Goal: Task Accomplishment & Management: Complete application form

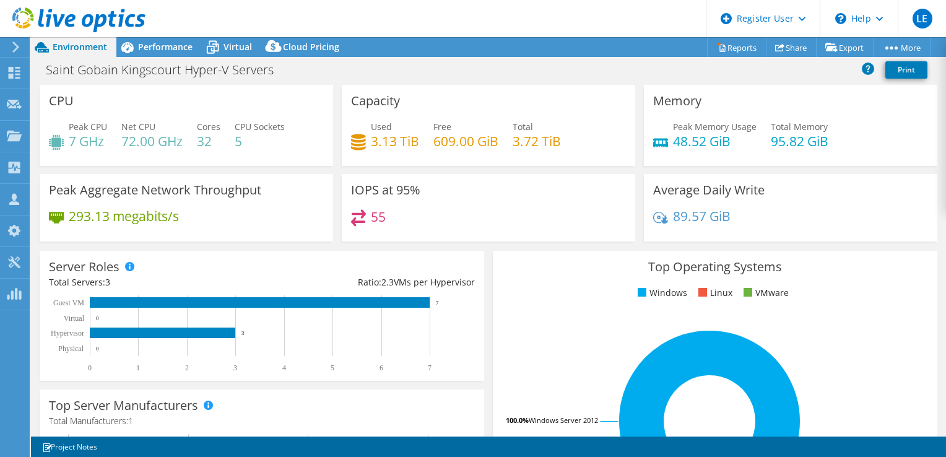
select select "USD"
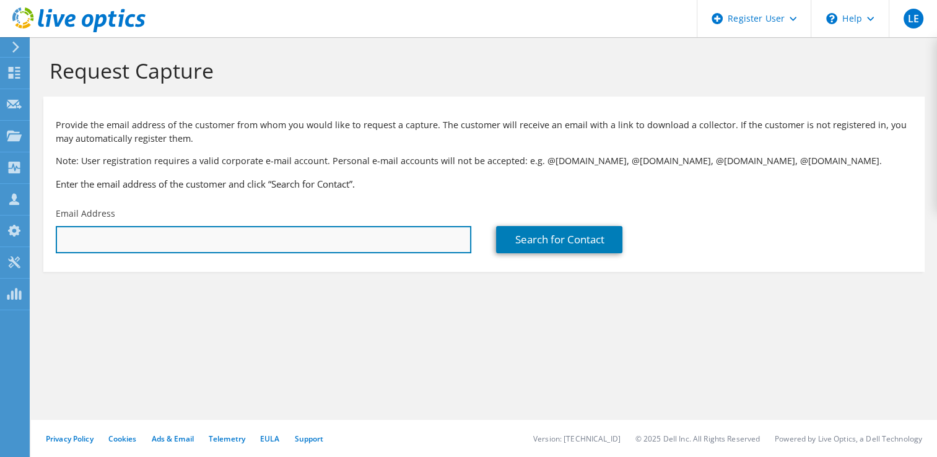
click at [191, 242] on input "text" at bounding box center [263, 239] width 415 height 27
paste input "[PERSON_NAME][EMAIL_ADDRESS][PERSON_NAME][DOMAIN_NAME]"
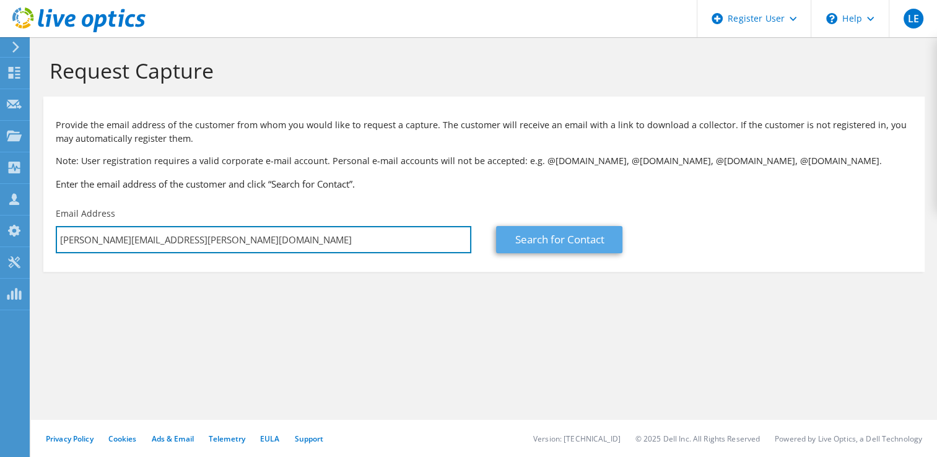
type input "[PERSON_NAME][EMAIL_ADDRESS][PERSON_NAME][DOMAIN_NAME]"
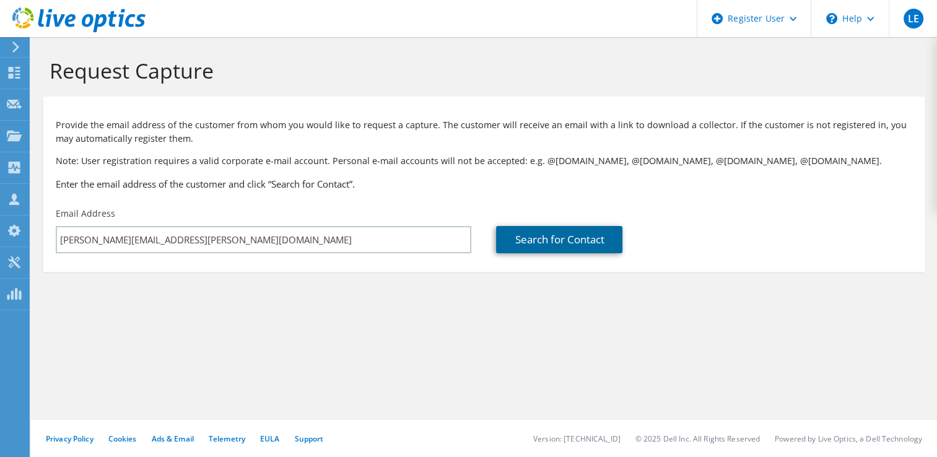
click at [555, 247] on link "Search for Contact" at bounding box center [559, 239] width 126 height 27
click at [559, 241] on link "Search for Contact" at bounding box center [559, 239] width 126 height 27
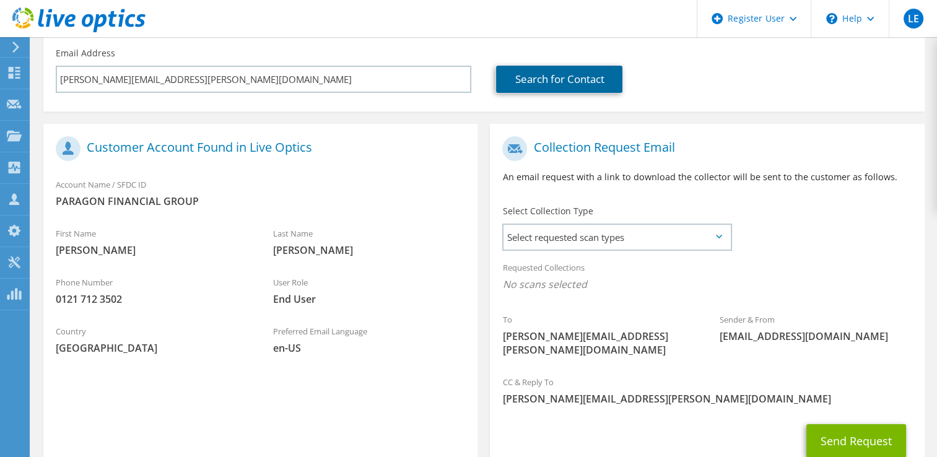
scroll to position [164, 0]
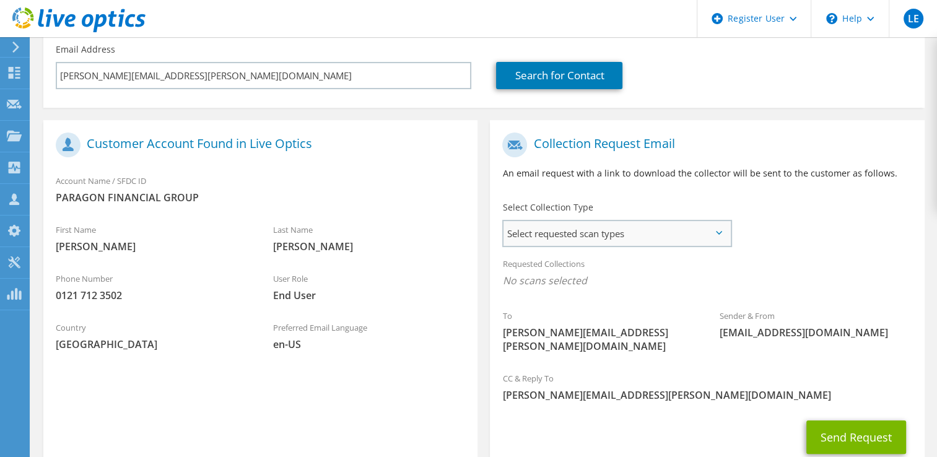
click at [697, 240] on span "Select requested scan types" at bounding box center [616, 233] width 226 height 25
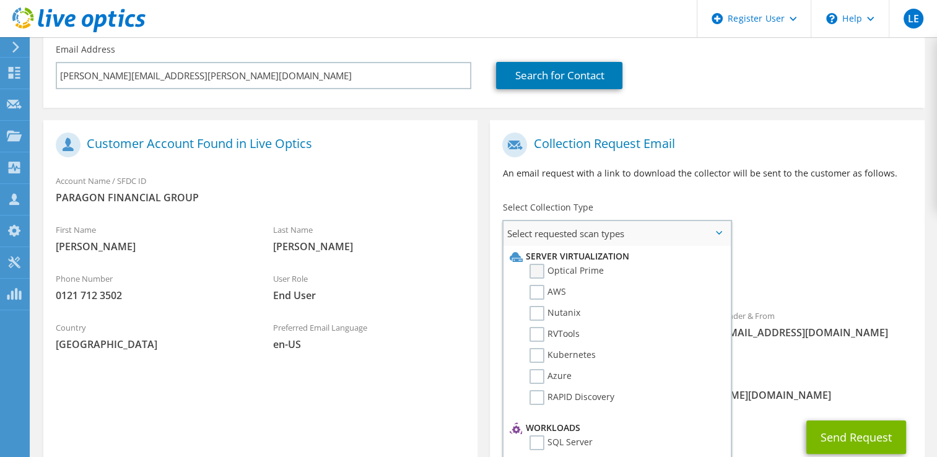
click at [536, 267] on label "Optical Prime" at bounding box center [566, 271] width 74 height 15
click at [0, 0] on input "Optical Prime" at bounding box center [0, 0] width 0 height 0
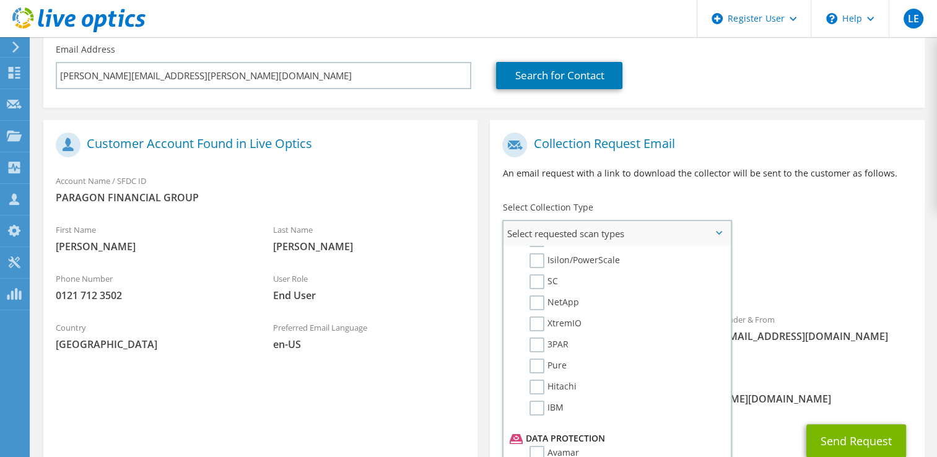
scroll to position [355, 0]
click at [539, 399] on label "IBM" at bounding box center [546, 406] width 34 height 15
click at [0, 0] on input "IBM" at bounding box center [0, 0] width 0 height 0
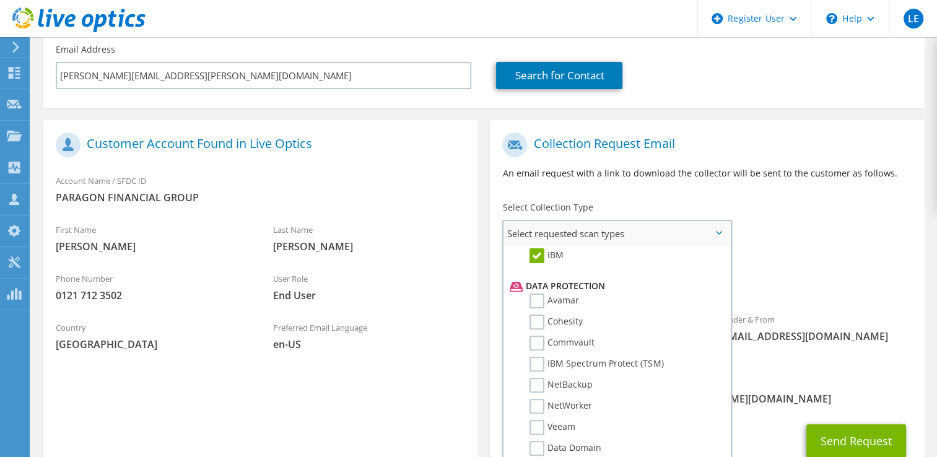
scroll to position [531, 0]
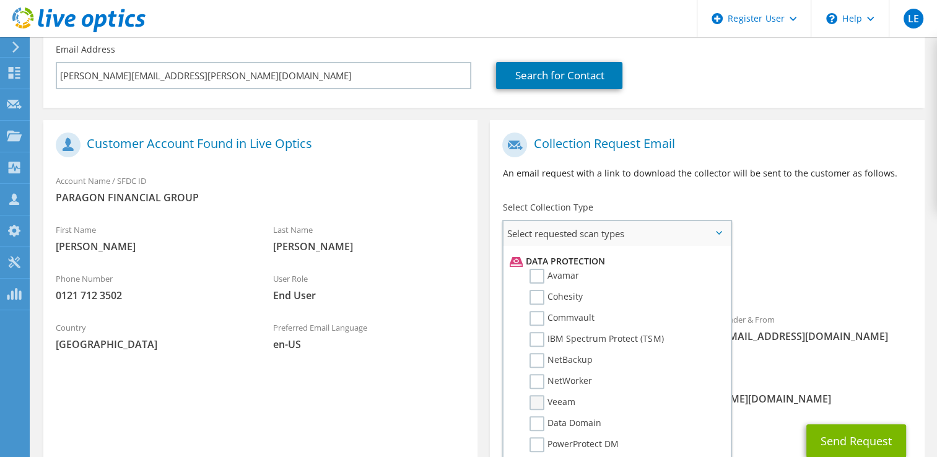
click at [539, 395] on label "Veeam" at bounding box center [552, 402] width 46 height 15
click at [0, 0] on input "Veeam" at bounding box center [0, 0] width 0 height 0
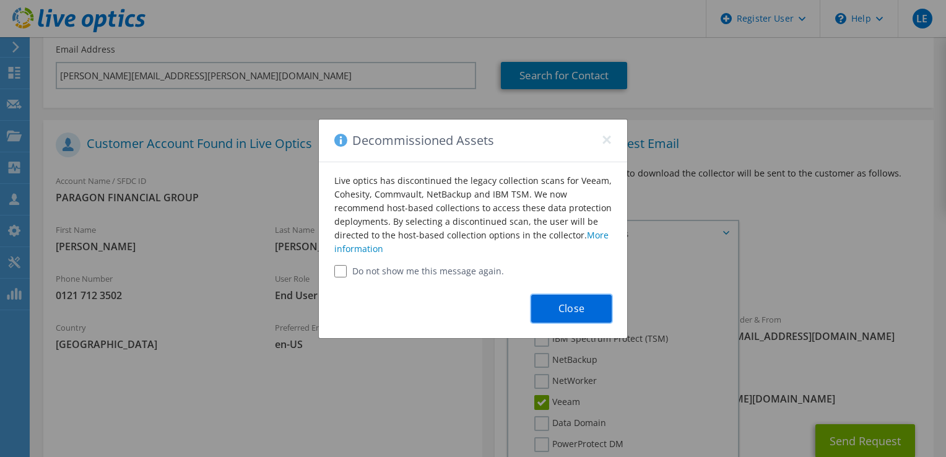
click at [570, 308] on button "Close" at bounding box center [571, 309] width 80 height 28
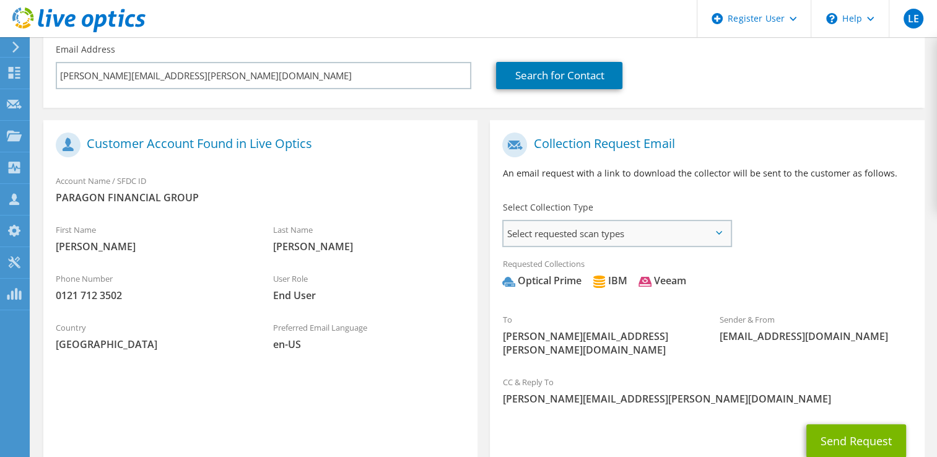
click at [718, 230] on span "Select requested scan types" at bounding box center [616, 233] width 226 height 25
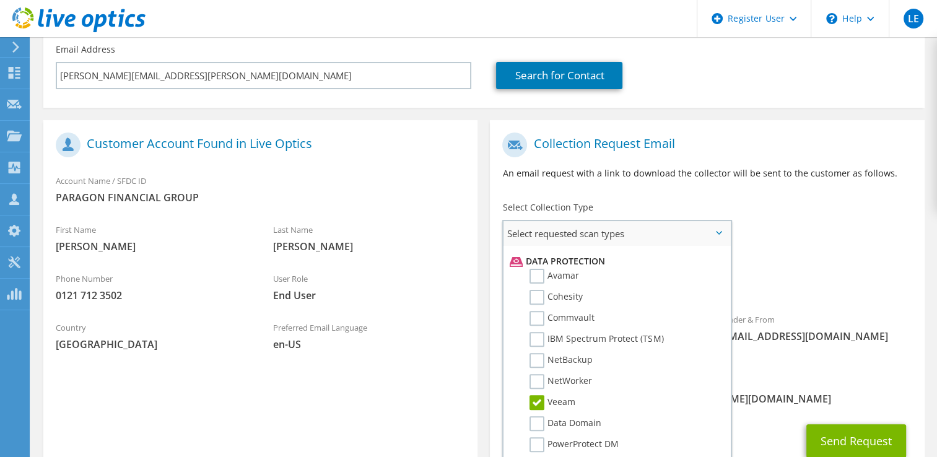
click at [533, 395] on label "Veeam" at bounding box center [552, 402] width 46 height 15
click at [0, 0] on input "Veeam" at bounding box center [0, 0] width 0 height 0
click at [765, 373] on div "CC & Reply To [PERSON_NAME][EMAIL_ADDRESS][PERSON_NAME][DOMAIN_NAME]" at bounding box center [707, 390] width 434 height 43
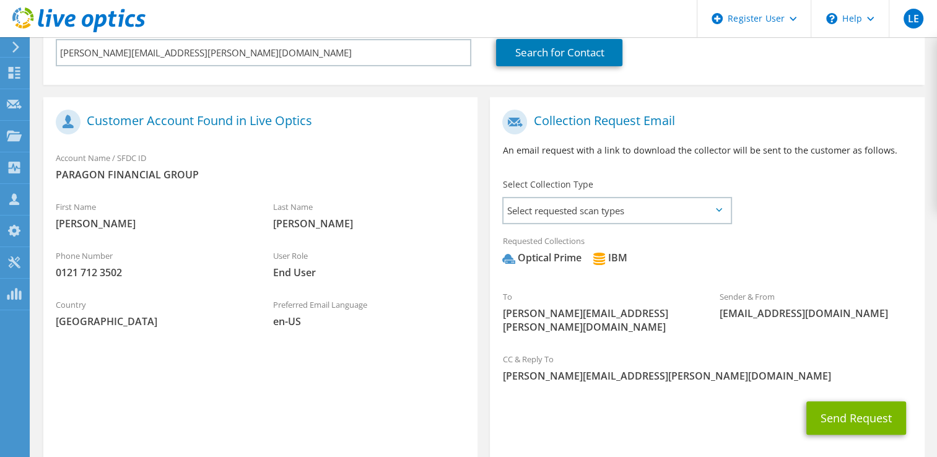
scroll to position [191, 0]
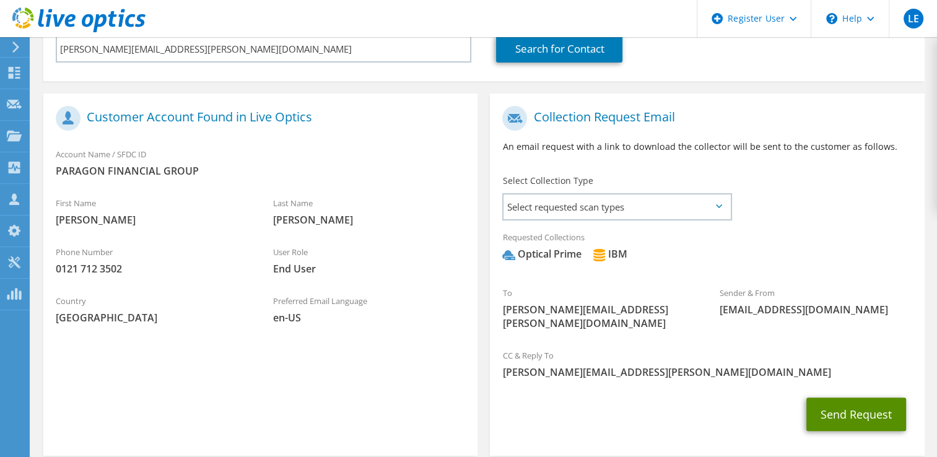
click at [856, 398] on button "Send Request" at bounding box center [856, 414] width 100 height 33
